Goal: Transaction & Acquisition: Purchase product/service

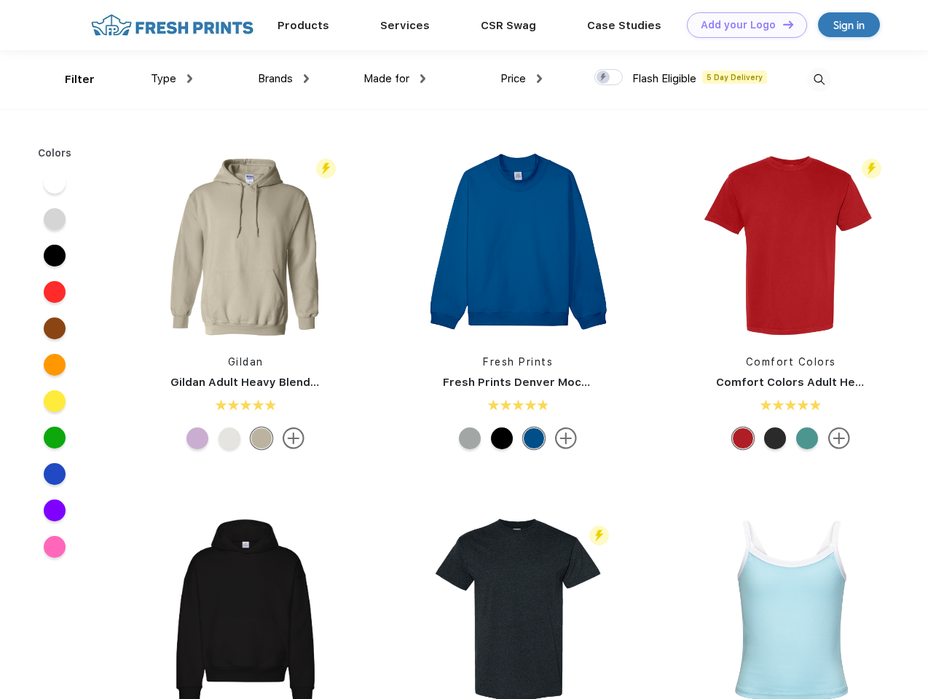
click at [742, 25] on link "Add your Logo Design Tool" at bounding box center [747, 24] width 120 height 25
click at [0, 0] on div "Design Tool" at bounding box center [0, 0] width 0 height 0
click at [782, 24] on link "Add your Logo Design Tool" at bounding box center [747, 24] width 120 height 25
click at [70, 79] on div "Filter" at bounding box center [80, 79] width 30 height 17
click at [172, 79] on span "Type" at bounding box center [163, 78] width 25 height 13
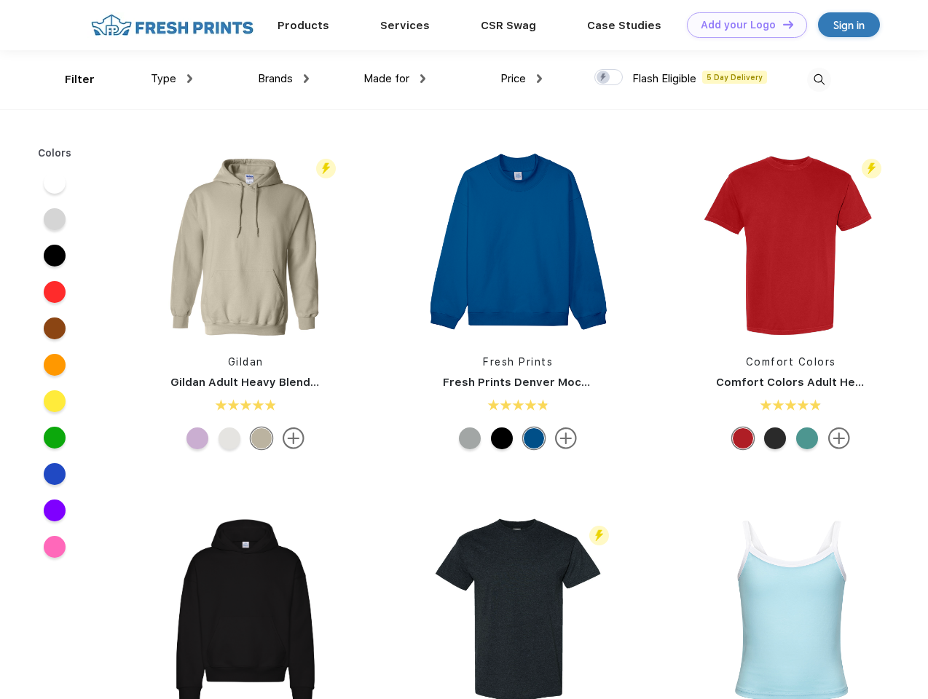
click at [283, 79] on span "Brands" at bounding box center [275, 78] width 35 height 13
click at [395, 79] on span "Made for" at bounding box center [386, 78] width 46 height 13
click at [522, 79] on span "Price" at bounding box center [512, 78] width 25 height 13
click at [609, 78] on div at bounding box center [608, 77] width 28 height 16
click at [604, 78] on input "checkbox" at bounding box center [598, 72] width 9 height 9
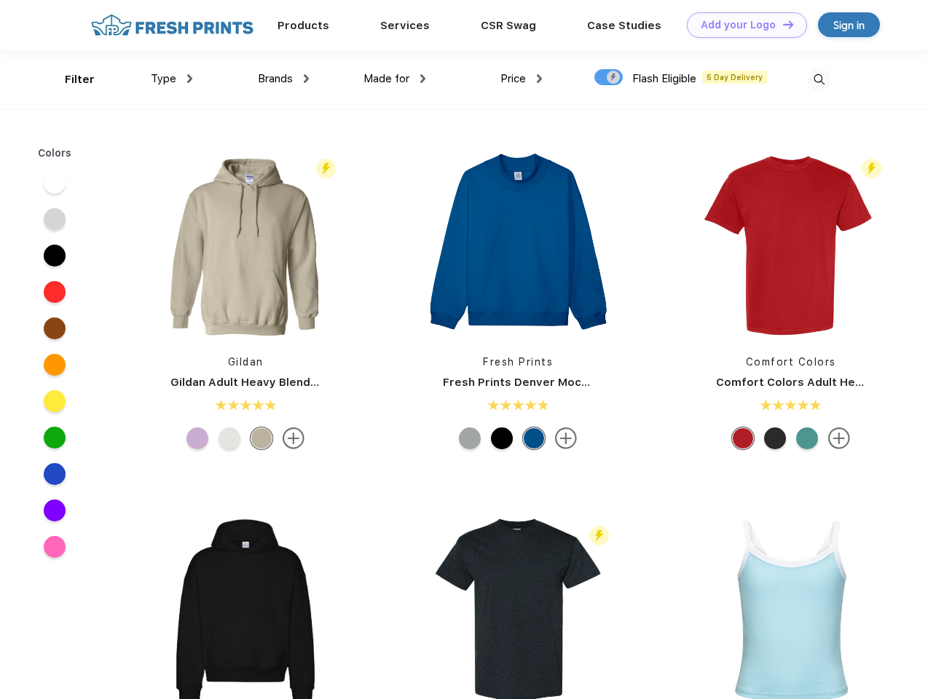
click at [819, 79] on img at bounding box center [819, 80] width 24 height 24
